Goal: Task Accomplishment & Management: Manage account settings

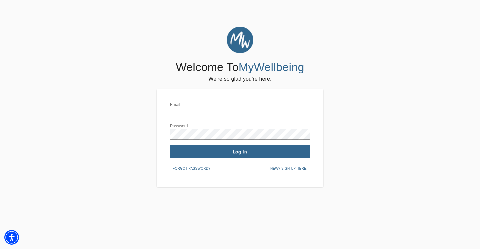
type input "[PERSON_NAME][EMAIL_ADDRESS][DOMAIN_NAME]"
click at [210, 154] on span "Log In" at bounding box center [240, 152] width 135 height 6
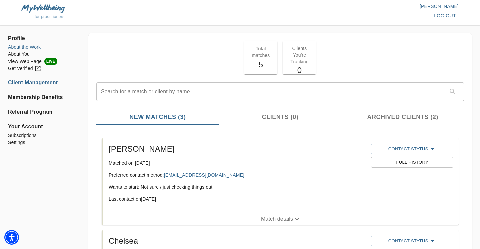
click at [32, 48] on li "About the Work" at bounding box center [40, 47] width 64 height 7
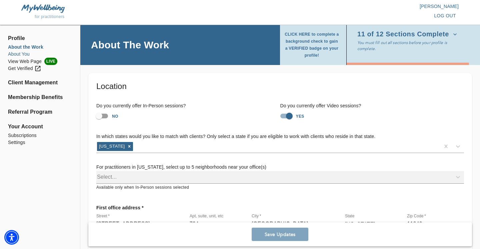
click at [29, 55] on li "About You" at bounding box center [40, 54] width 64 height 7
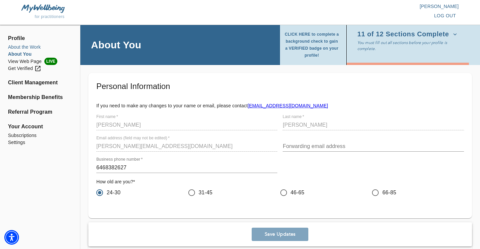
click at [33, 48] on li "About the Work" at bounding box center [40, 47] width 64 height 7
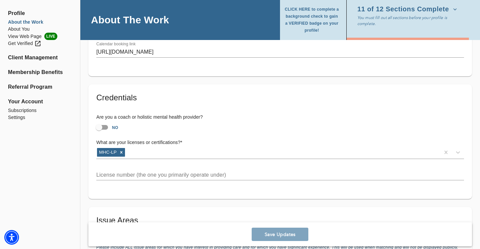
scroll to position [465, 0]
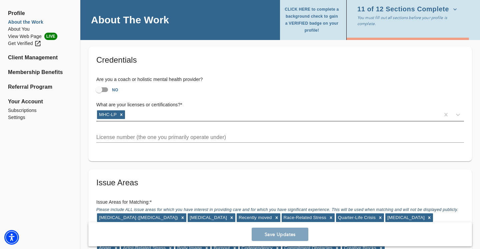
click at [140, 117] on div "MHC-LP" at bounding box center [268, 114] width 344 height 11
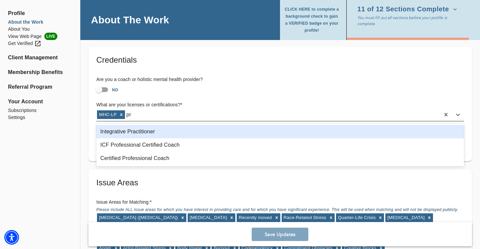
type input "p"
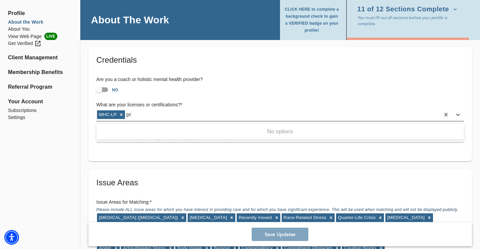
type input "p"
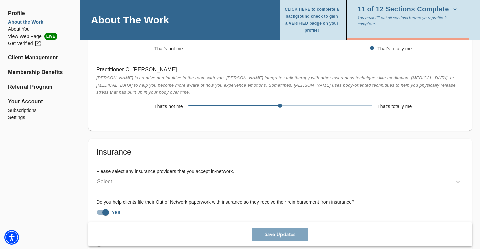
scroll to position [1385, 0]
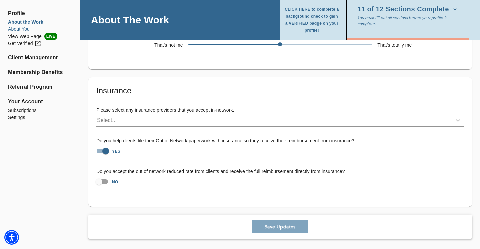
click at [29, 30] on li "About You" at bounding box center [40, 29] width 64 height 7
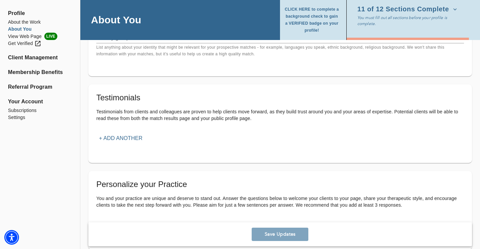
scroll to position [769, 0]
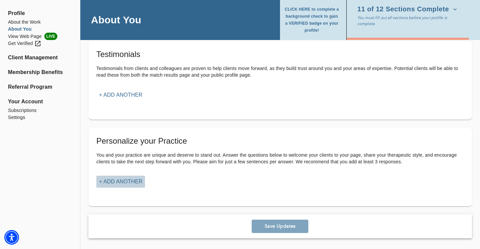
click at [130, 187] on button "+ Add another" at bounding box center [120, 182] width 49 height 12
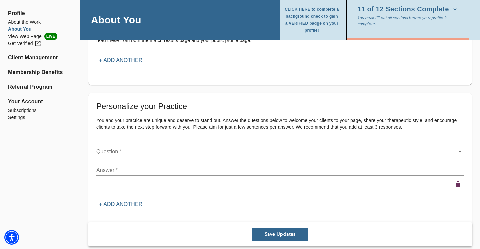
scroll to position [827, 0]
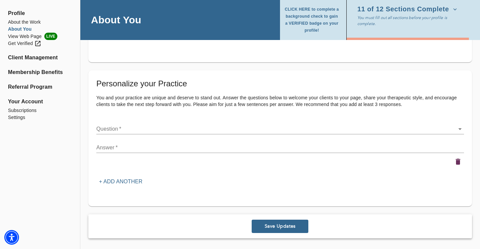
click at [144, 123] on div "Question   * ​" at bounding box center [280, 126] width 368 height 16
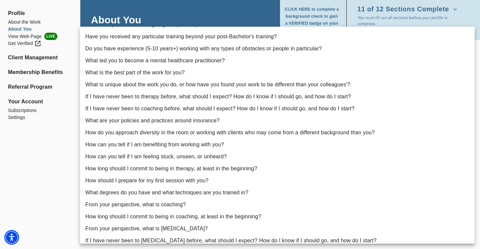
scroll to position [106, 0]
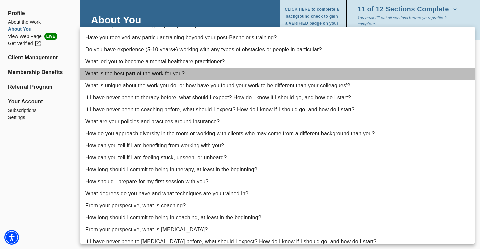
click at [166, 75] on li "What is the best part of the work for you?" at bounding box center [277, 74] width 395 height 12
type input "13"
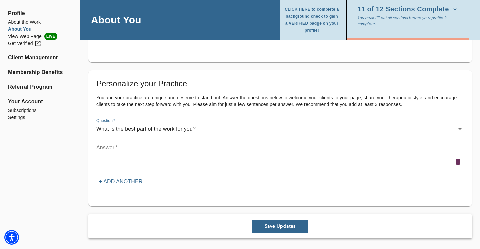
click at [153, 148] on textarea at bounding box center [280, 147] width 368 height 6
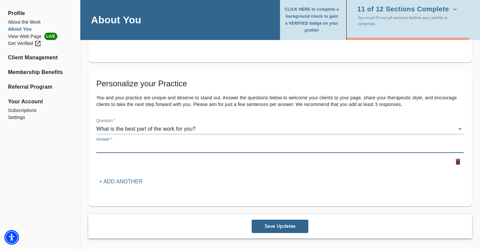
paste textarea "The thing I love most is getting to celebrate small wins with my clients! So of…"
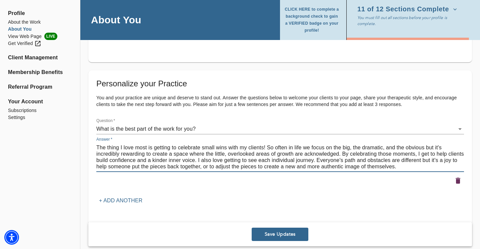
type textarea "The thing I love most is getting to celebrate small wins with my clients! So of…"
click at [255, 202] on div "Personalize your Practice You and your practice are unique and deserve to stand…" at bounding box center [280, 142] width 368 height 128
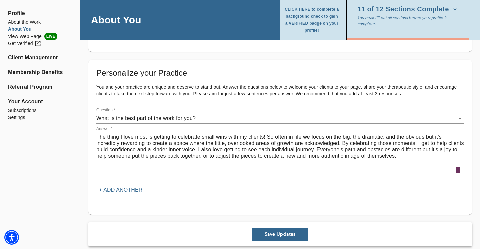
scroll to position [846, 0]
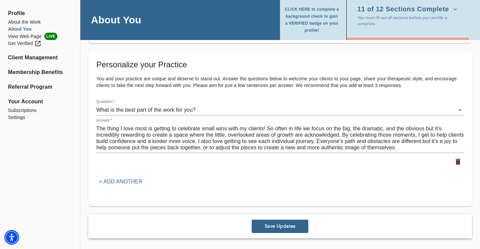
click at [134, 180] on p "+ Add another" at bounding box center [120, 182] width 43 height 8
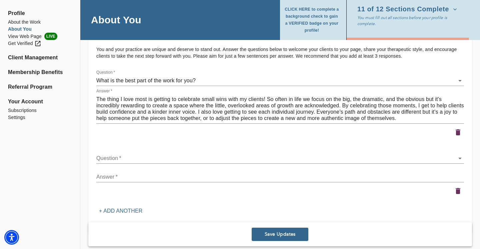
scroll to position [904, 0]
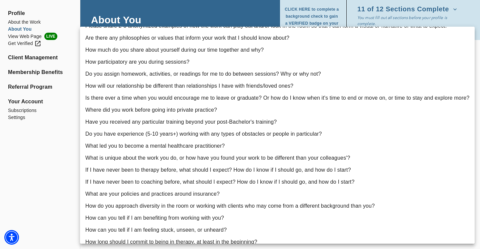
scroll to position [26, 0]
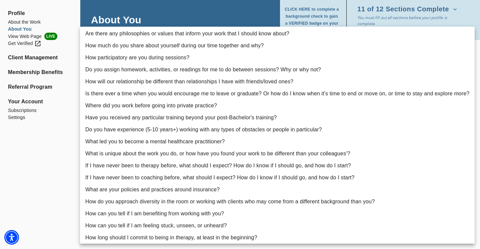
click at [149, 138] on li "What led you to become a mental healthcare practitioner?" at bounding box center [277, 142] width 395 height 12
type input "12"
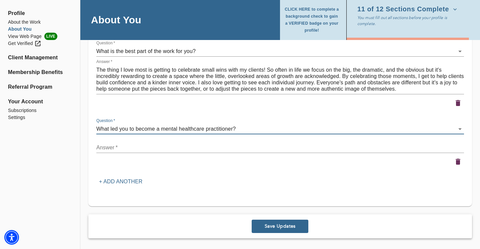
click at [110, 148] on textarea at bounding box center [280, 147] width 368 height 6
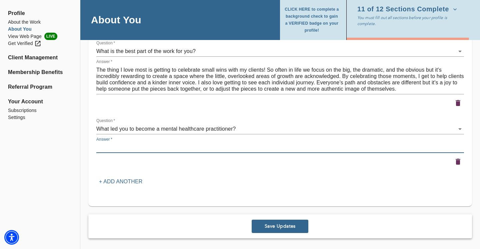
paste textarea "I had the best Psychology class teacher in high school who emphasized that psyc…"
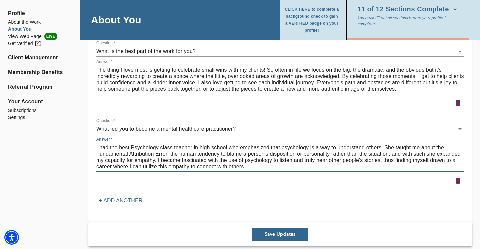
type textarea "I had the best Psychology class teacher in high school who emphasized that psyc…"
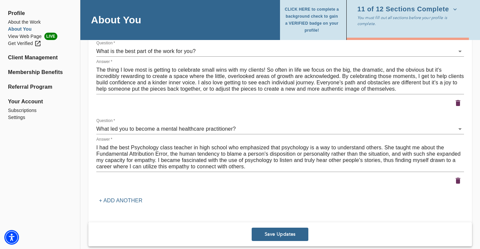
click at [185, 192] on div "Personalize your Practice You and your practice are unique and deserve to stand…" at bounding box center [280, 104] width 368 height 206
click at [184, 201] on div "Personalize your Practice You and your practice are unique and deserve to stand…" at bounding box center [280, 104] width 368 height 206
click at [376, 179] on div at bounding box center [280, 181] width 368 height 12
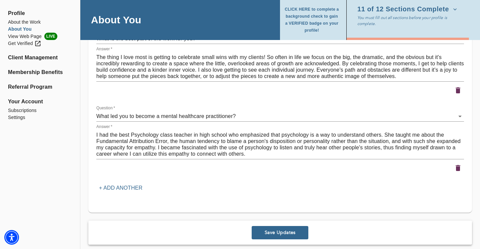
scroll to position [918, 0]
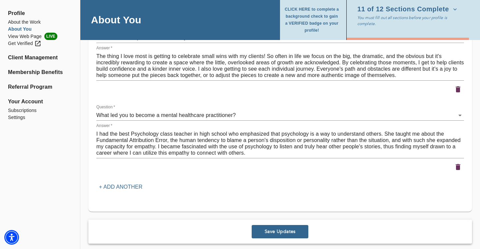
click at [136, 190] on p "+ Add another" at bounding box center [120, 187] width 43 height 8
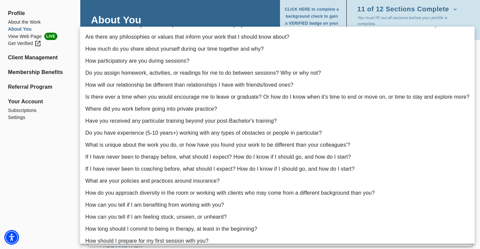
scroll to position [0, 0]
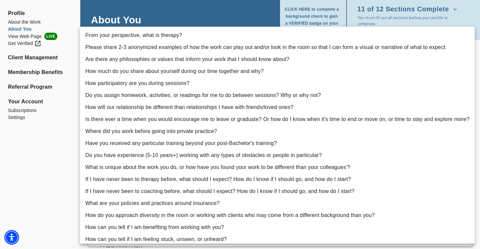
click at [164, 61] on li "Are there any philosophies or values that inform your work that I should know a…" at bounding box center [277, 59] width 395 height 12
type input "3"
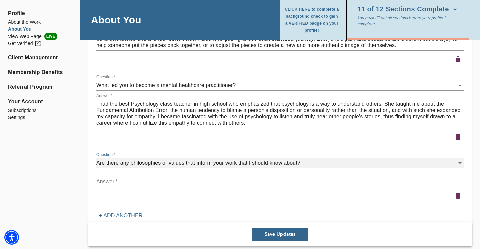
scroll to position [950, 0]
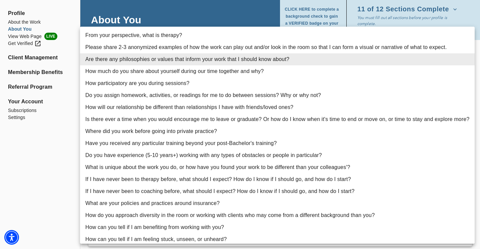
drag, startPoint x: 300, startPoint y: 161, endPoint x: 236, endPoint y: 59, distance: 120.5
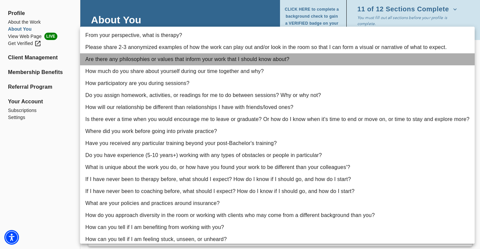
drag, startPoint x: 86, startPoint y: 58, endPoint x: 303, endPoint y: 59, distance: 217.4
click at [303, 59] on li "Are there any philosophies or values that inform your work that I should know a…" at bounding box center [277, 59] width 395 height 12
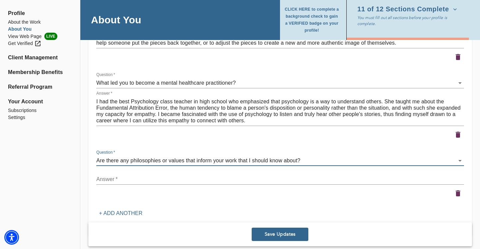
click at [146, 175] on div "x" at bounding box center [280, 179] width 368 height 11
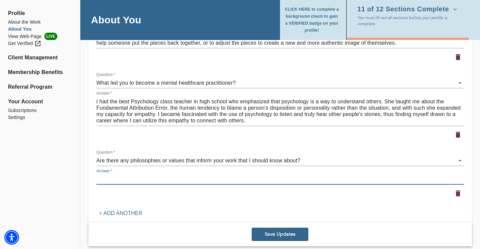
paste textarea "My work is grounded in the belief that healing comes from reconnecting with you…"
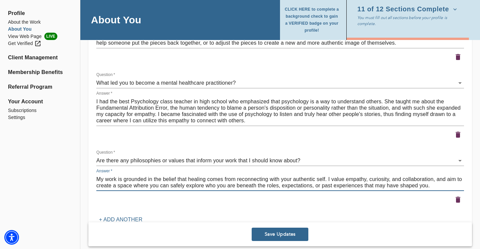
paste textarea "I ask that you bring your commitment to change and a readiness to try new things"
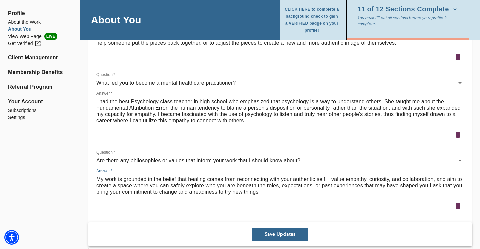
click at [429, 186] on textarea "My work is grounded in the belief that healing comes from reconnecting with you…" at bounding box center [280, 185] width 368 height 19
click at [387, 194] on textarea "My work is grounded in the belief that healing comes from reconnecting with you…" at bounding box center [280, 185] width 368 height 19
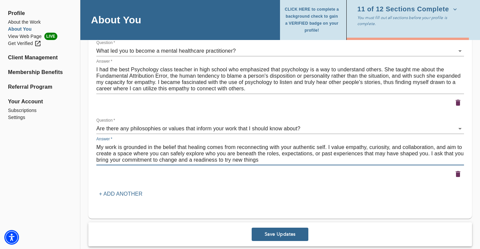
scroll to position [995, 0]
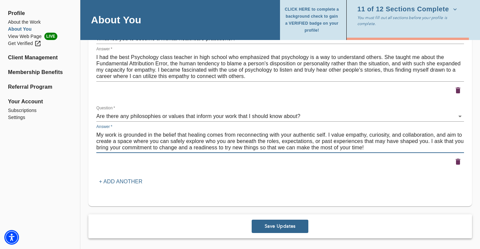
type textarea "My work is grounded in the belief that healing comes from reconnecting with you…"
click at [340, 190] on div "Personalize your Practice You and your practice are unique and deserve to stand…" at bounding box center [280, 54] width 384 height 304
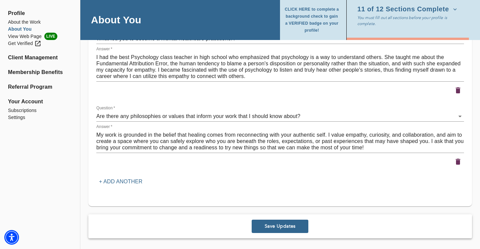
click at [276, 225] on span "Save Updates" at bounding box center [279, 226] width 51 height 6
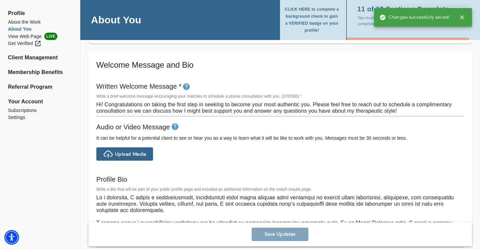
scroll to position [0, 0]
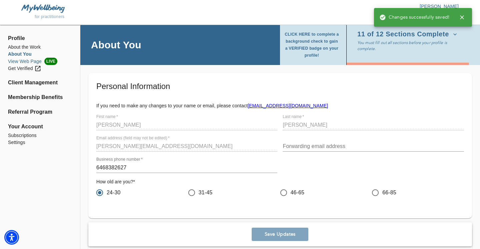
click at [21, 60] on li "View Web Page LIVE" at bounding box center [40, 61] width 64 height 7
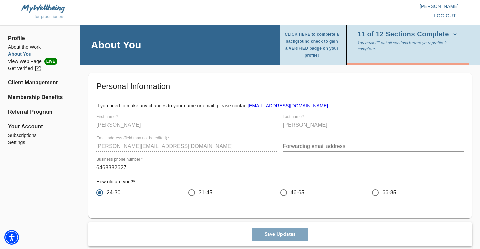
click at [33, 76] on ul "About the Work About You View Web Page LIVE Get Verified" at bounding box center [40, 61] width 64 height 34
click at [36, 81] on li "Client Management" at bounding box center [40, 83] width 64 height 8
